Goal: Task Accomplishment & Management: Manage account settings

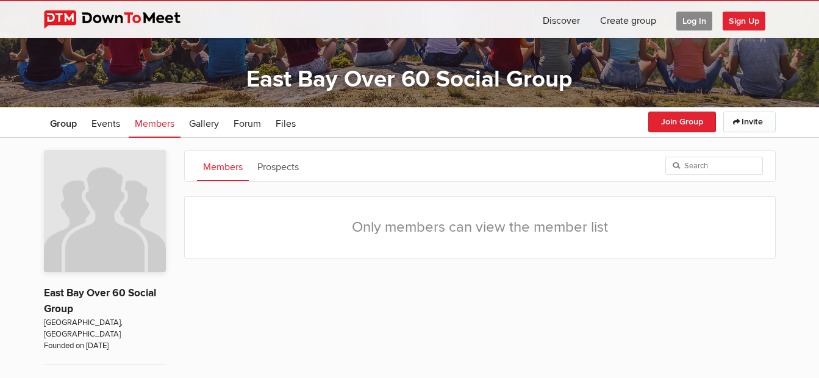
scroll to position [244, 0]
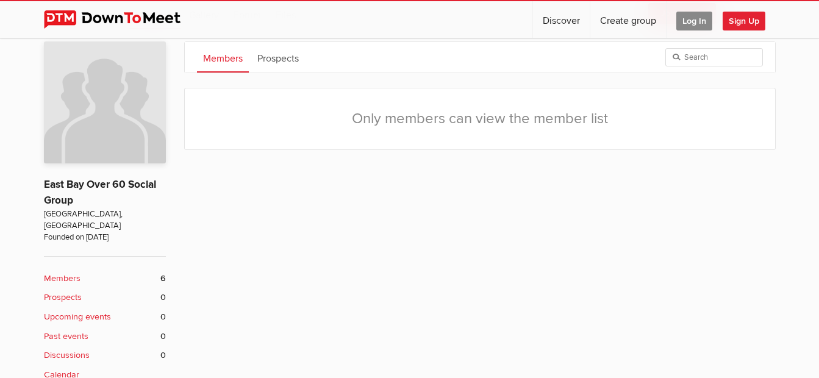
click at [63, 272] on b "Members" at bounding box center [62, 278] width 37 height 13
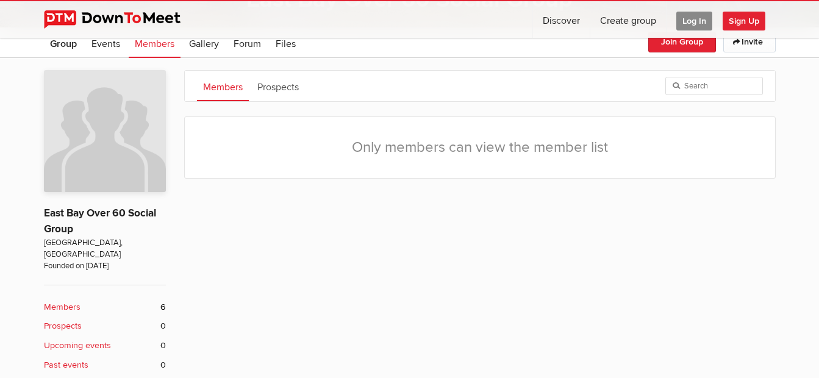
scroll to position [182, 0]
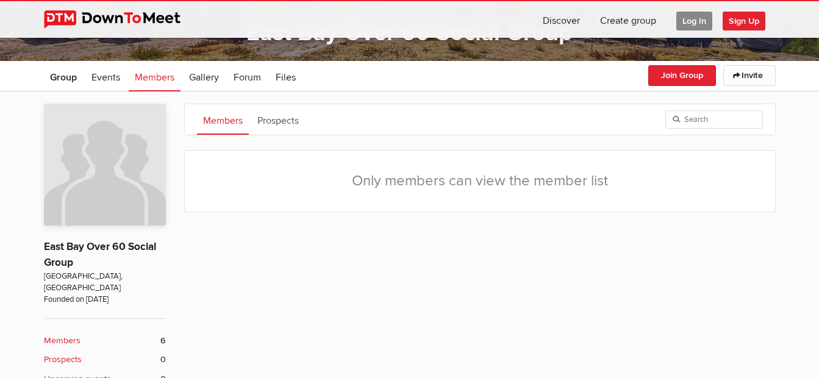
click at [690, 17] on span "Log In" at bounding box center [694, 21] width 36 height 19
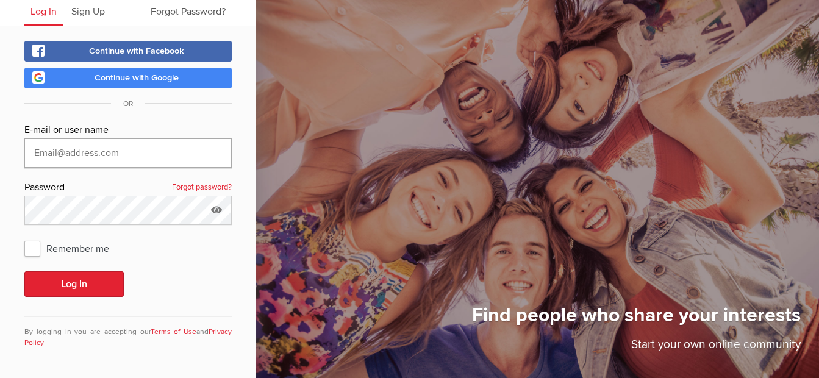
click at [155, 154] on input "text" at bounding box center [127, 152] width 207 height 29
type input "terryhi@yahoo.com"
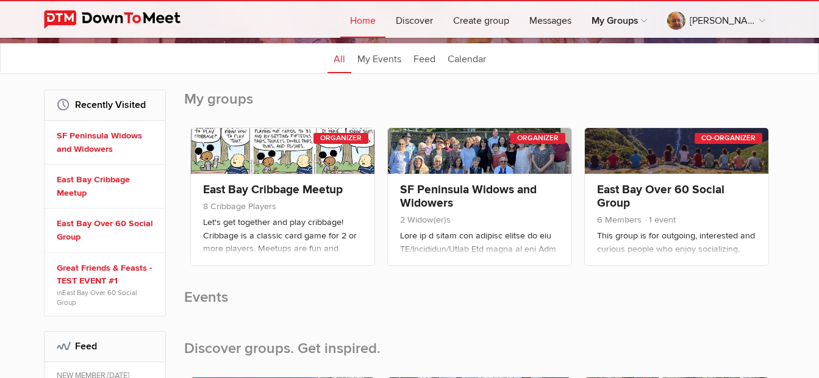
scroll to position [183, 0]
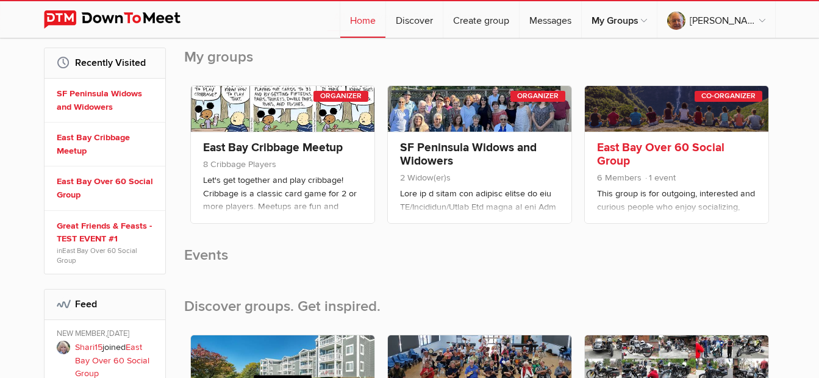
click at [669, 146] on link "East Bay Over 60 Social Group" at bounding box center [660, 154] width 127 height 28
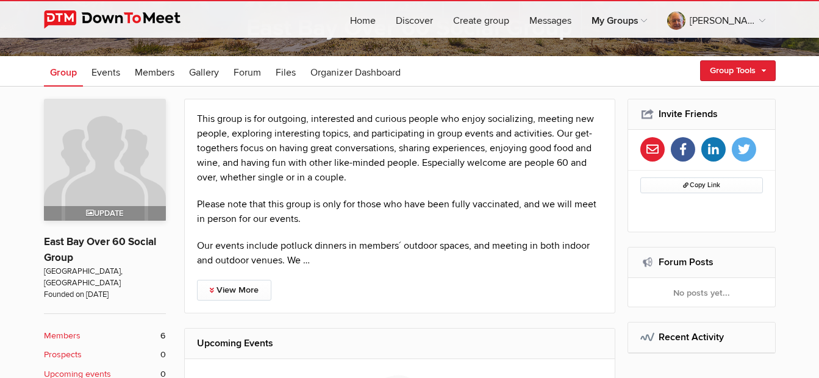
scroll to position [305, 0]
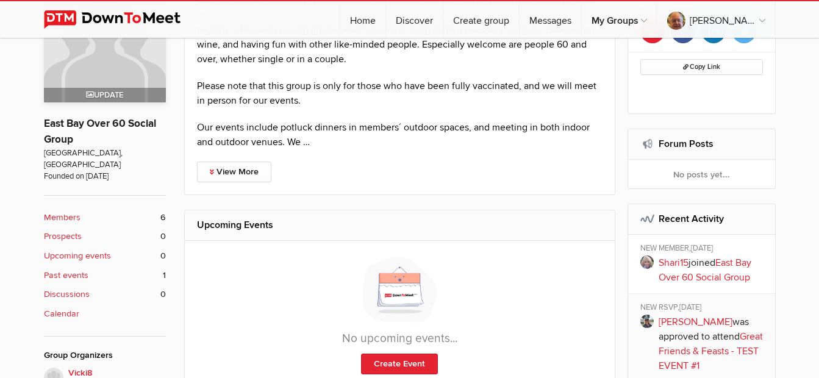
click at [66, 211] on b "Members" at bounding box center [62, 217] width 37 height 13
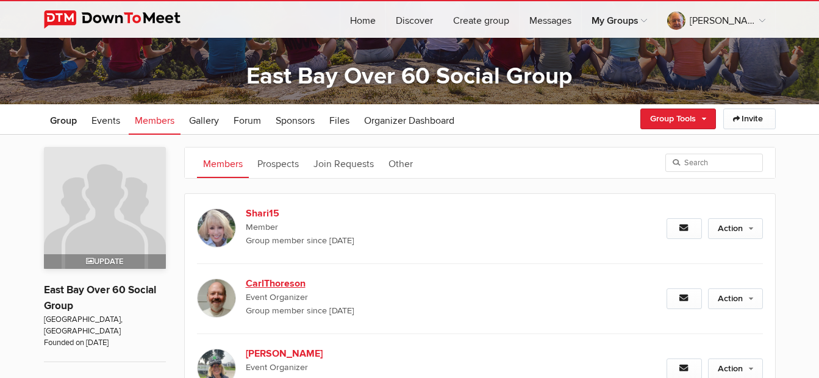
scroll to position [121, 0]
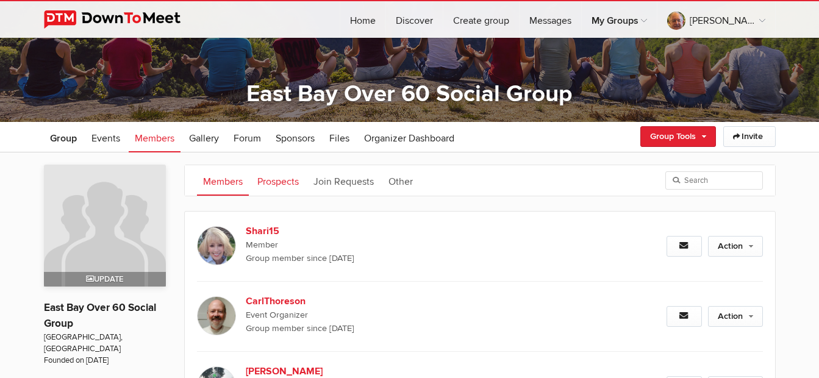
click at [291, 188] on link "Prospects" at bounding box center [278, 180] width 54 height 30
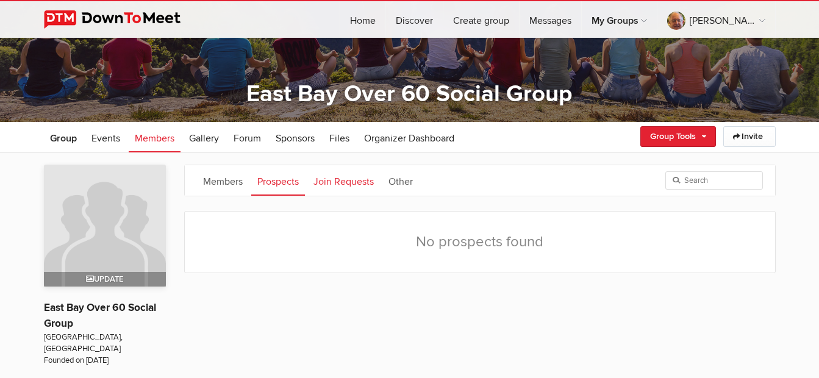
click at [336, 187] on link "Join Requests" at bounding box center [343, 180] width 73 height 30
click at [411, 179] on link "Other" at bounding box center [400, 180] width 37 height 30
click at [234, 176] on link "Members" at bounding box center [223, 180] width 52 height 30
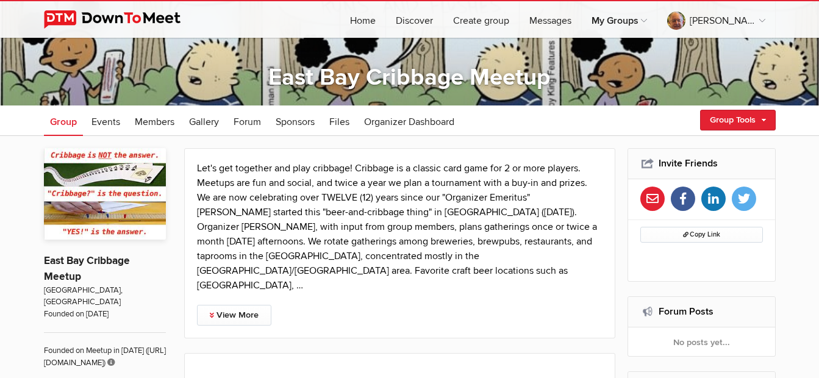
scroll to position [244, 0]
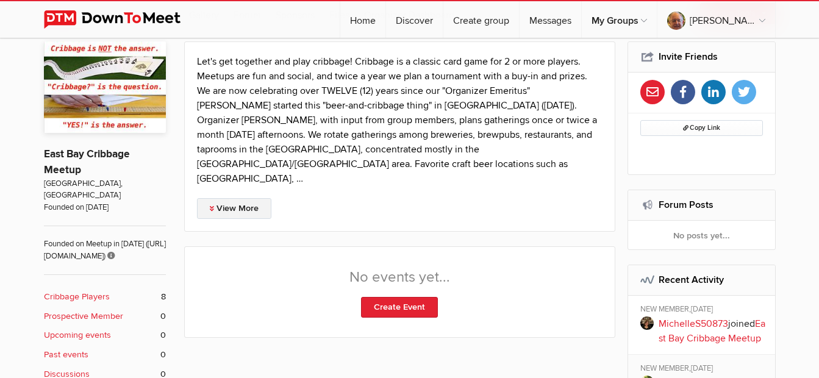
click at [246, 198] on link "View More" at bounding box center [234, 208] width 74 height 21
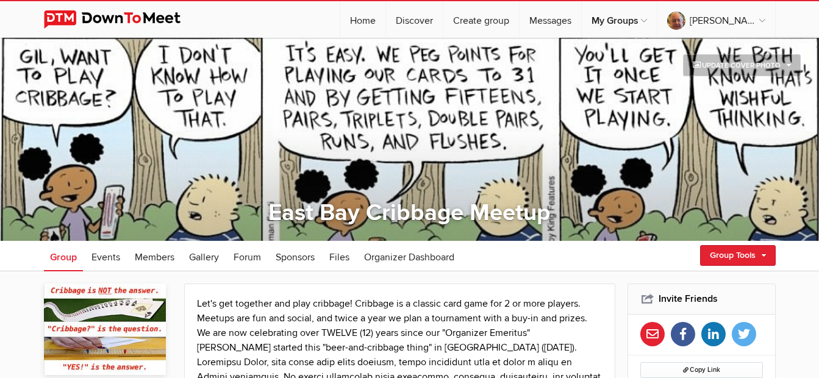
scroll to position [0, 0]
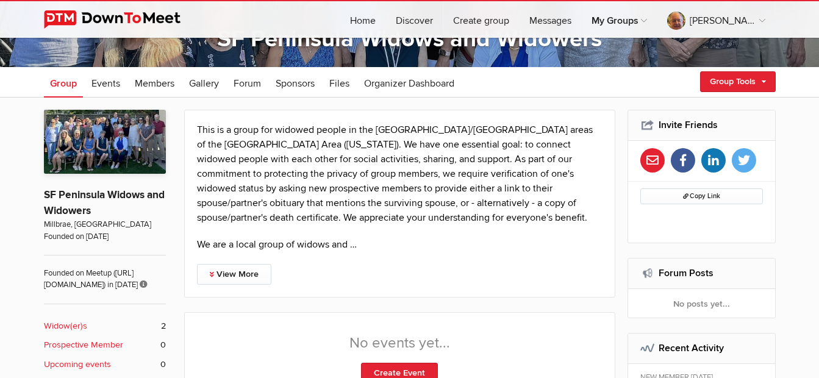
scroll to position [183, 0]
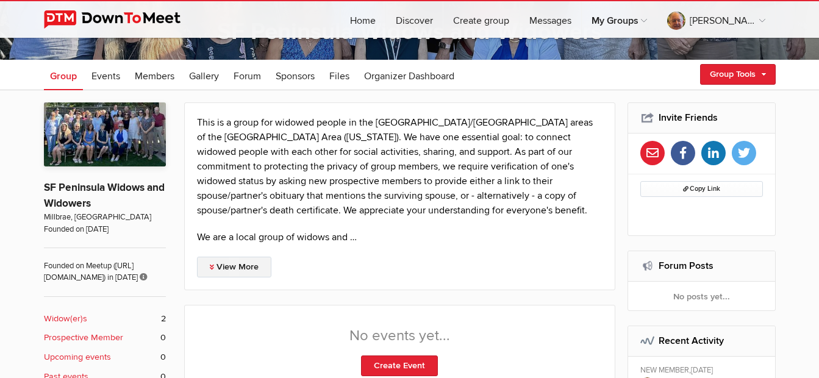
click at [235, 265] on link "View More" at bounding box center [234, 267] width 74 height 21
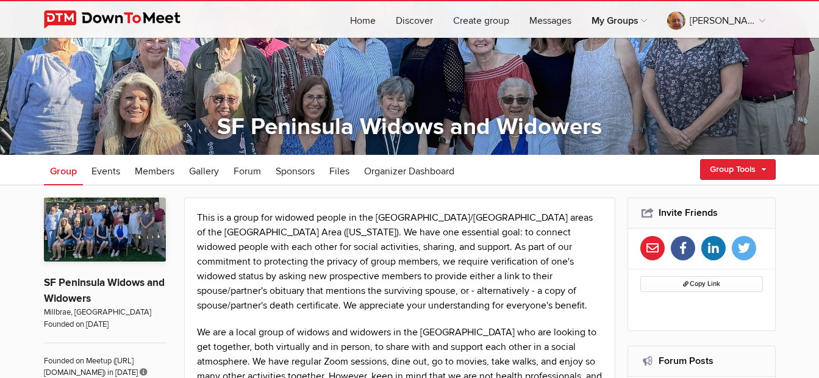
scroll to position [0, 0]
